Goal: Find specific page/section: Find specific page/section

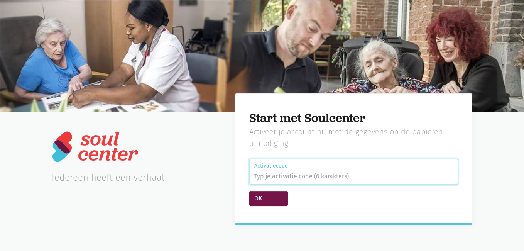
click at [314, 174] on input "Activatiecode" at bounding box center [353, 172] width 209 height 26
type input "S8E6ZN"
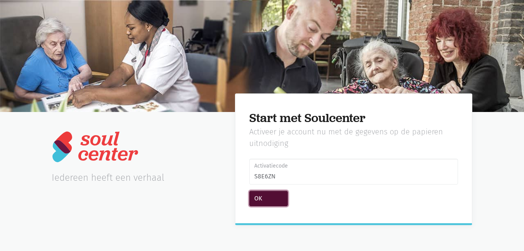
click at [278, 196] on button "OK" at bounding box center [268, 198] width 39 height 15
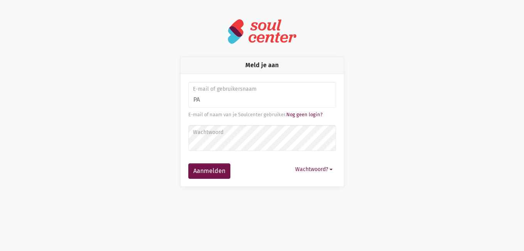
type input "pauwels_dorien@hotmail.com"
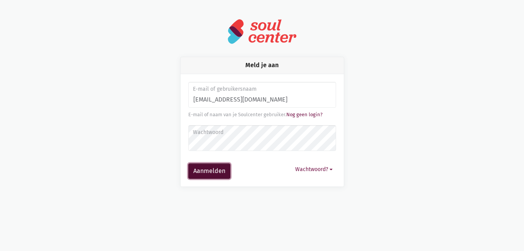
click at [212, 171] on button "Aanmelden" at bounding box center [209, 170] width 42 height 15
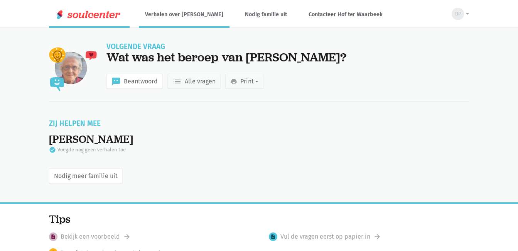
click at [165, 17] on link "Verhalen over Alice" at bounding box center [184, 15] width 91 height 26
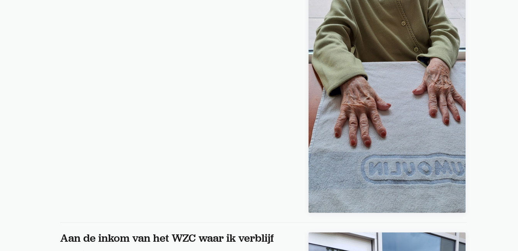
scroll to position [32321, 0]
